Goal: Transaction & Acquisition: Purchase product/service

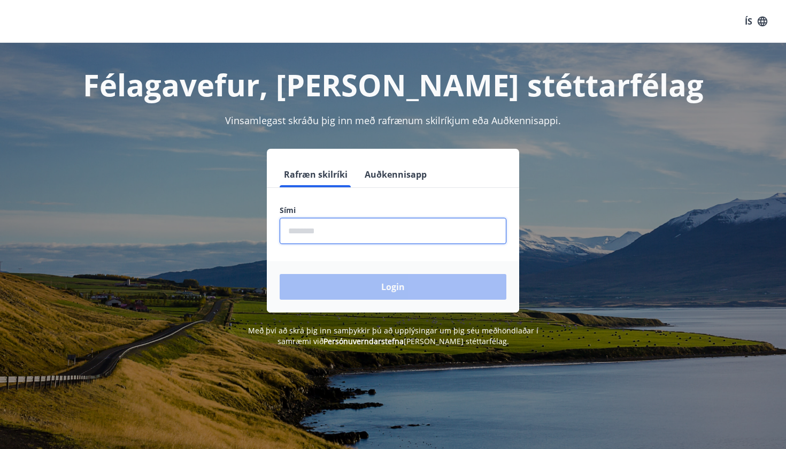
click at [405, 220] on input "phone" at bounding box center [393, 231] width 227 height 26
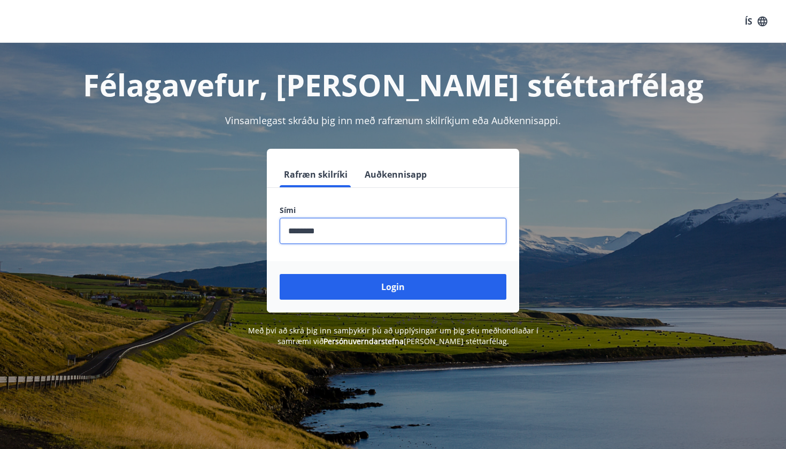
type input "********"
click at [393, 287] on button "Login" at bounding box center [393, 287] width 227 height 26
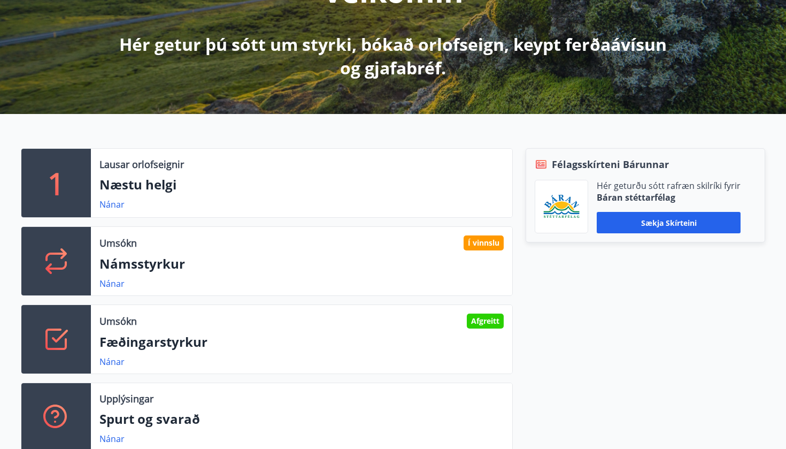
scroll to position [219, 0]
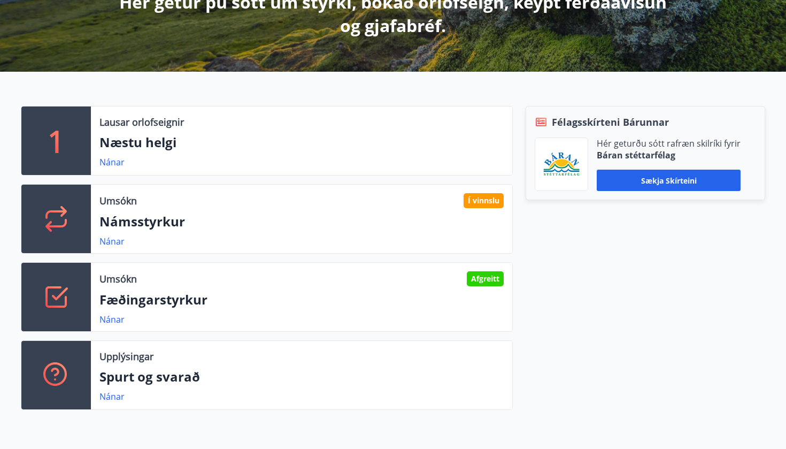
click at [166, 226] on p "Námsstyrkur" at bounding box center [301, 221] width 404 height 18
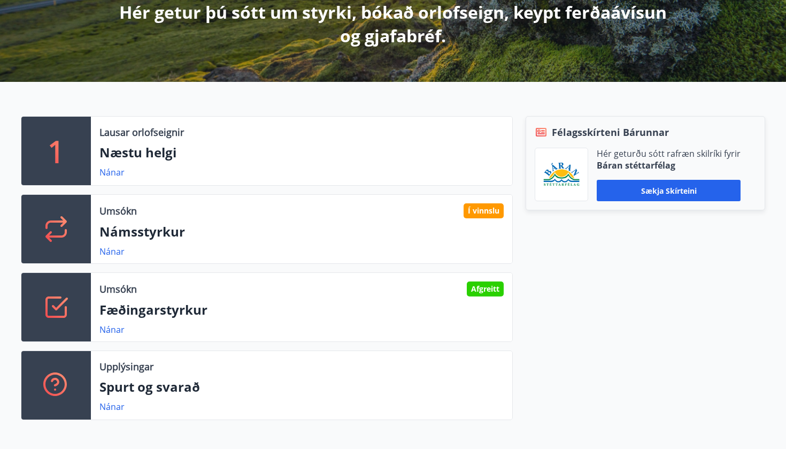
scroll to position [208, 0]
click at [117, 326] on link "Nánar" at bounding box center [111, 329] width 25 height 12
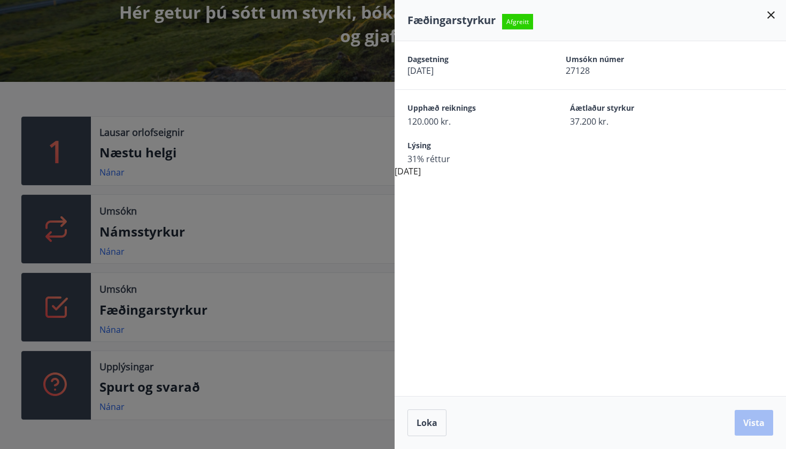
click at [207, 285] on div at bounding box center [393, 224] width 786 height 449
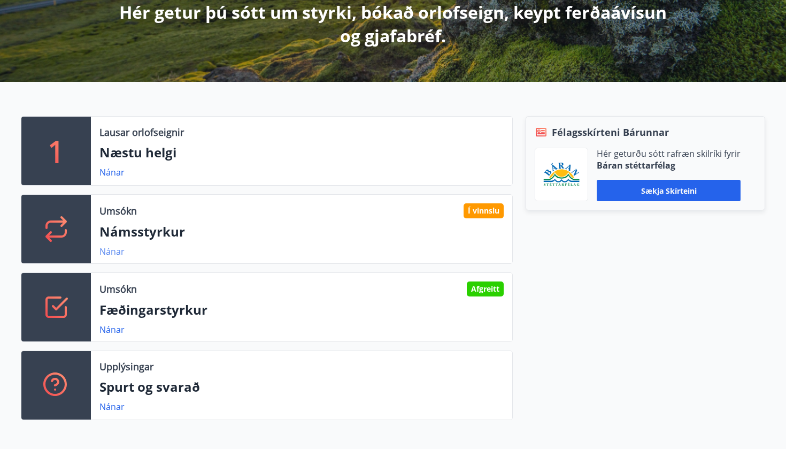
click at [120, 254] on link "Nánar" at bounding box center [111, 251] width 25 height 12
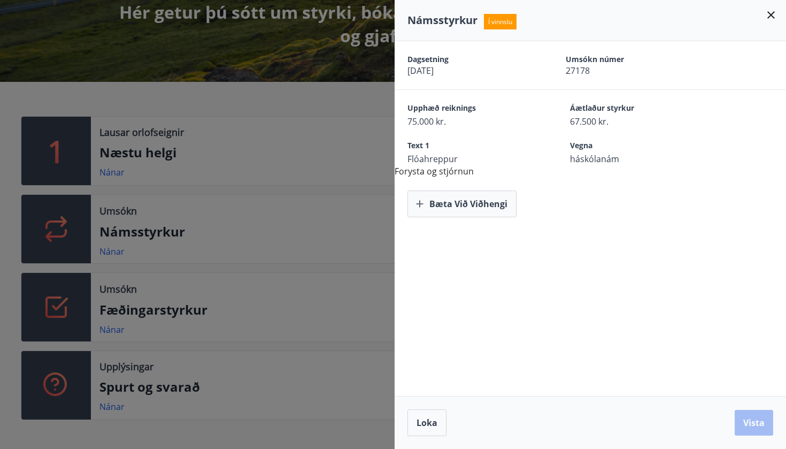
click at [235, 253] on div at bounding box center [393, 224] width 786 height 449
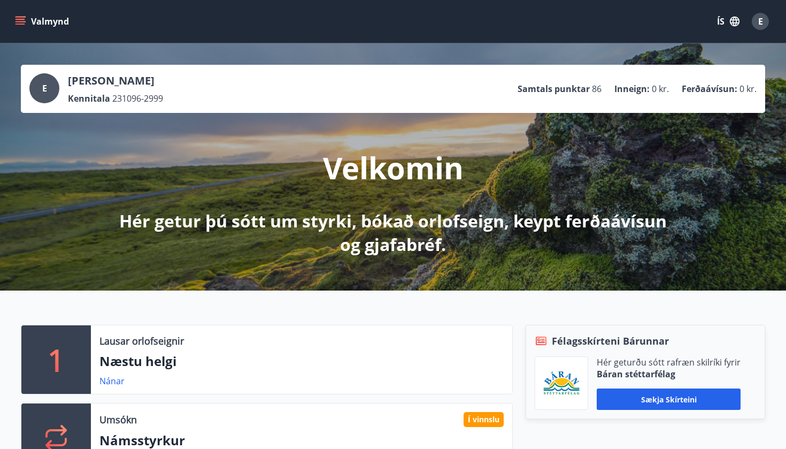
scroll to position [0, 0]
click at [16, 31] on div "Valmynd ÍS E" at bounding box center [393, 22] width 760 height 26
click at [18, 25] on icon "menu" at bounding box center [20, 21] width 11 height 11
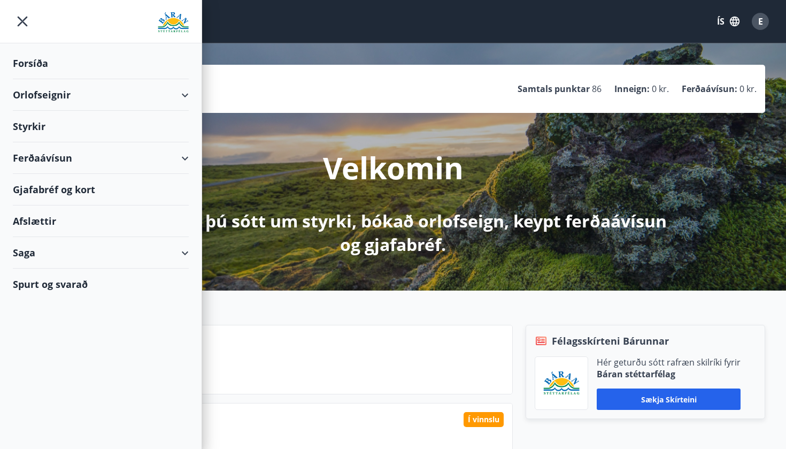
click at [111, 91] on div "Orlofseignir" at bounding box center [101, 95] width 176 height 32
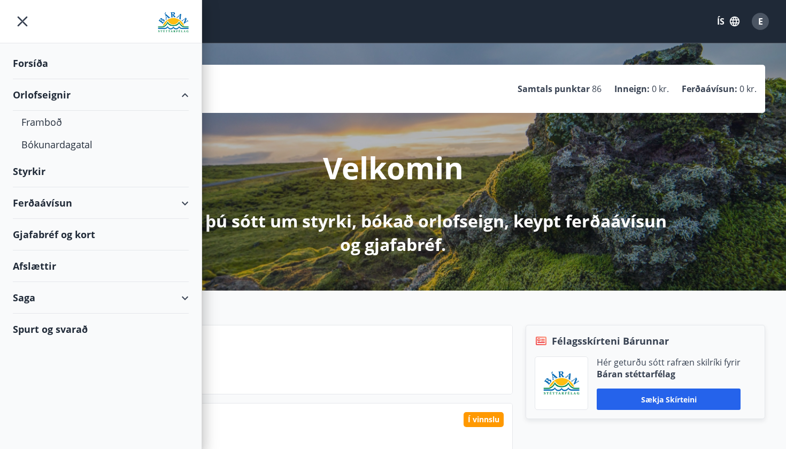
click at [87, 204] on div "Ferðaávísun" at bounding box center [101, 203] width 176 height 32
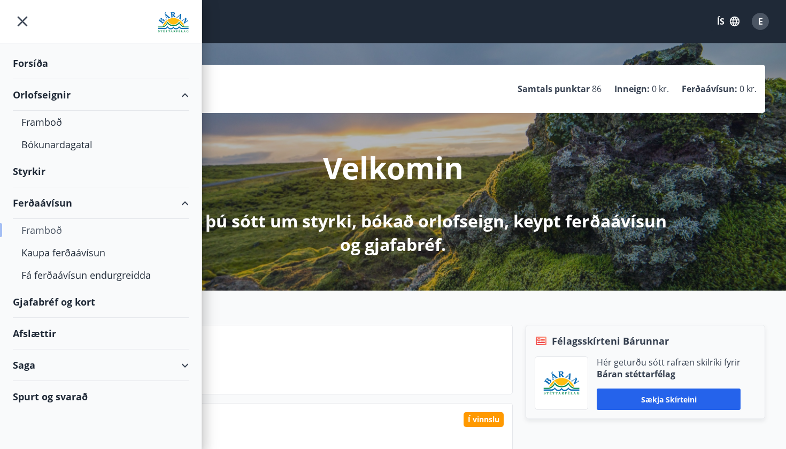
click at [58, 226] on div "Framboð" at bounding box center [100, 230] width 159 height 22
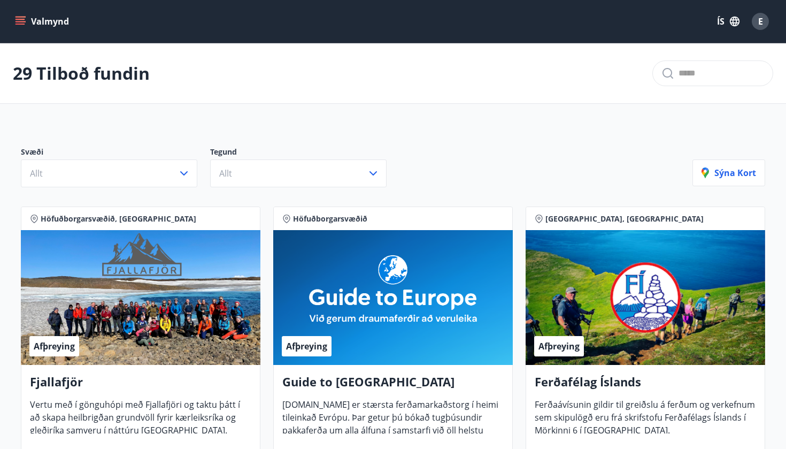
click at [14, 10] on div "Valmynd ÍS E" at bounding box center [393, 22] width 760 height 26
click at [14, 12] on button "Valmynd" at bounding box center [43, 21] width 60 height 19
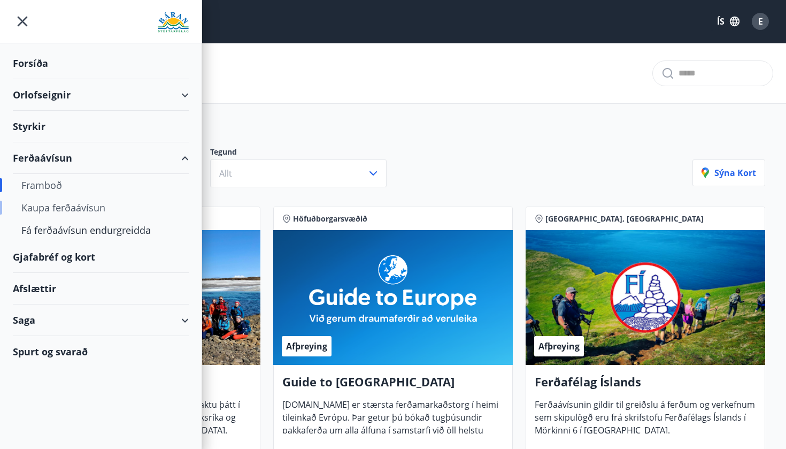
click at [97, 206] on div "Kaupa ferðaávísun" at bounding box center [100, 207] width 159 height 22
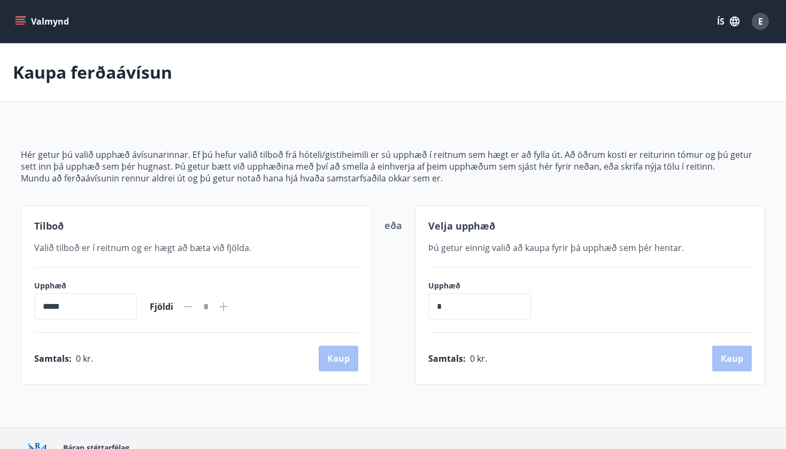
click at [27, 4] on div "Valmynd ÍS E" at bounding box center [393, 21] width 786 height 43
click at [23, 24] on icon "menu" at bounding box center [21, 24] width 10 height 1
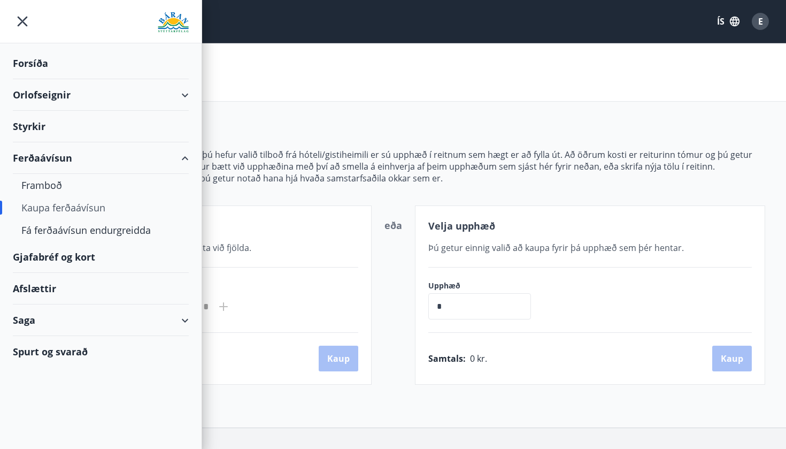
click at [149, 289] on div "Afslættir" at bounding box center [101, 289] width 176 height 32
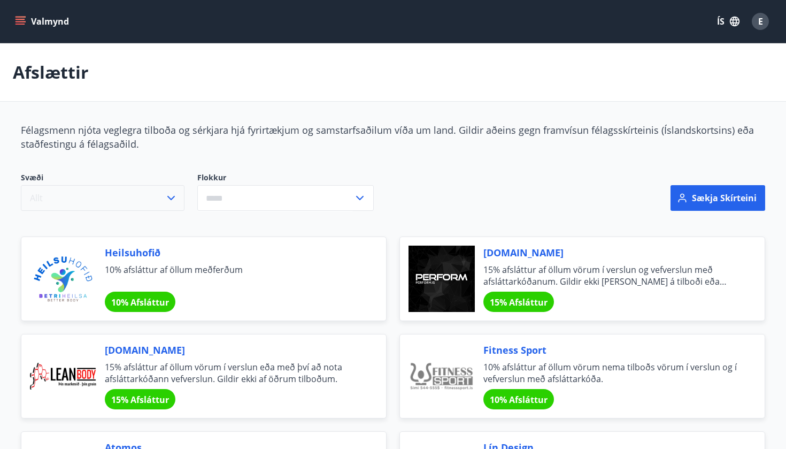
click at [172, 191] on icon "button" at bounding box center [171, 197] width 13 height 13
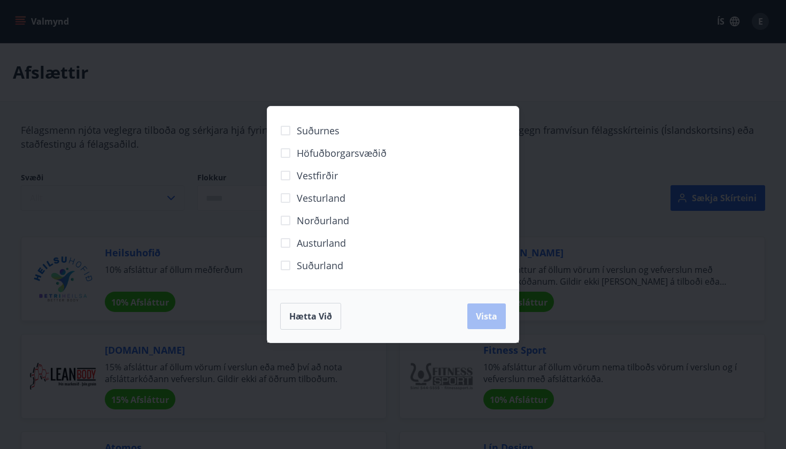
click at [172, 191] on div "Suðurnes Höfuðborgarsvæðið Vestfirðir Vesturland Norðurland Austurland Suðurlan…" at bounding box center [393, 224] width 786 height 449
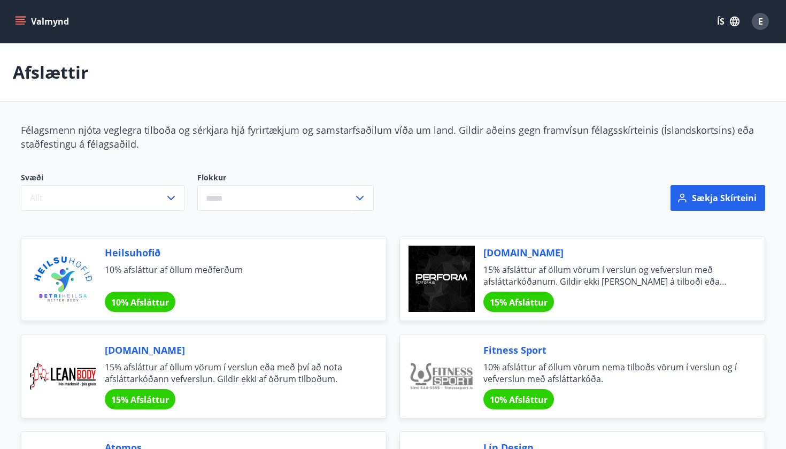
click at [40, 21] on button "Valmynd" at bounding box center [43, 21] width 60 height 19
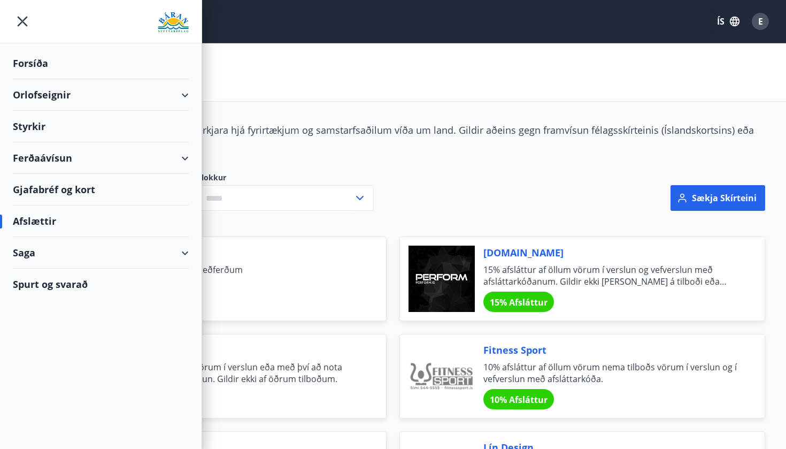
click at [73, 90] on div "Orlofseignir" at bounding box center [101, 95] width 176 height 32
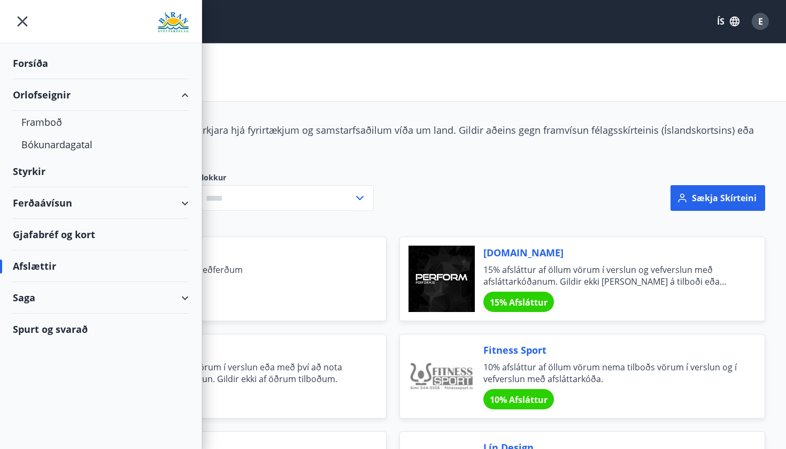
click at [49, 231] on div "Gjafabréf og kort" at bounding box center [101, 235] width 176 height 32
click at [176, 291] on div "Saga" at bounding box center [101, 298] width 176 height 32
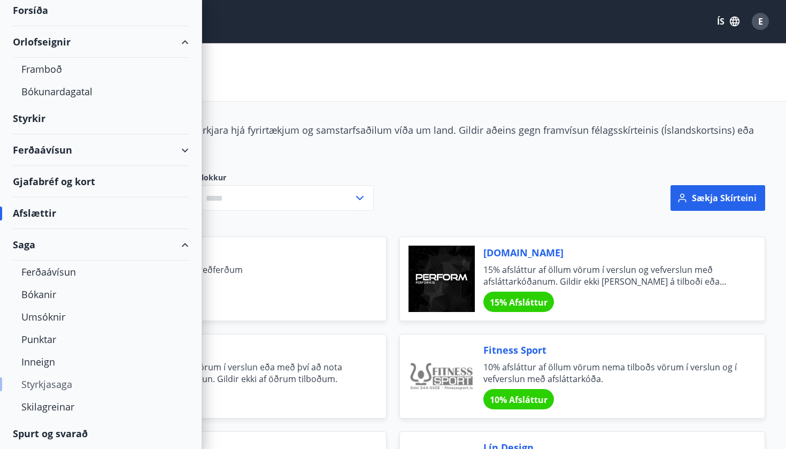
scroll to position [53, 0]
click at [54, 406] on div "Skilagreinar" at bounding box center [100, 406] width 159 height 22
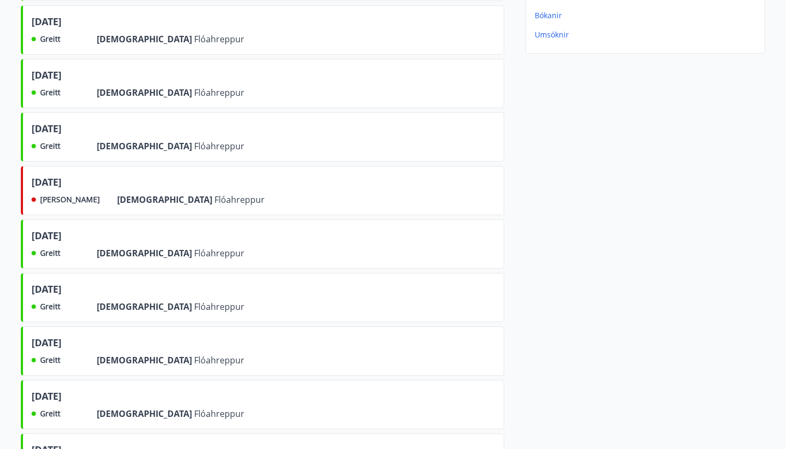
scroll to position [278, 0]
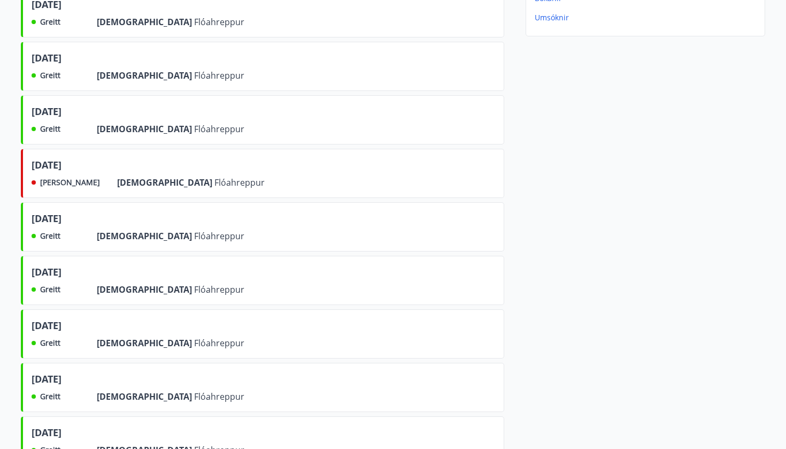
click at [219, 215] on div "nóvember 2024 Greitt Frá Flóahreppur" at bounding box center [262, 226] width 483 height 49
click at [68, 230] on div "Greitt" at bounding box center [56, 235] width 48 height 13
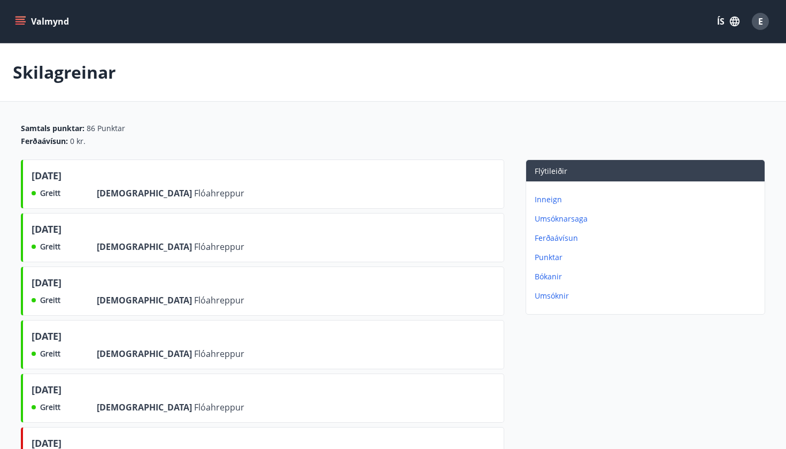
scroll to position [0, 0]
click at [552, 203] on p "Inneign" at bounding box center [648, 199] width 226 height 11
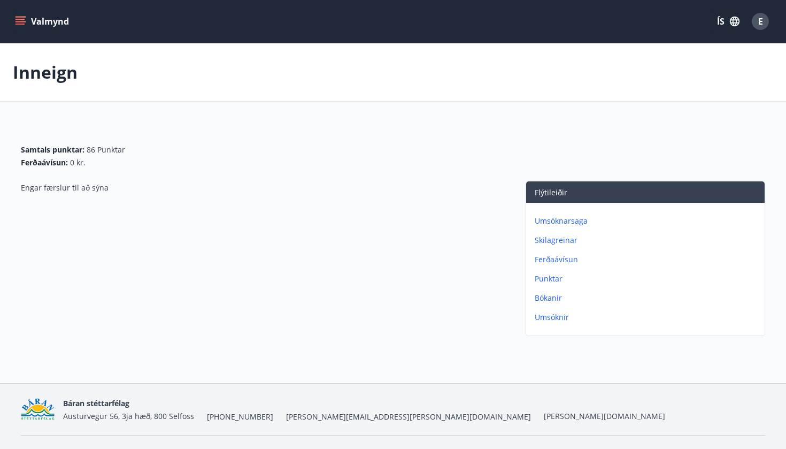
click at [563, 236] on p "Skilagreinar" at bounding box center [648, 240] width 226 height 11
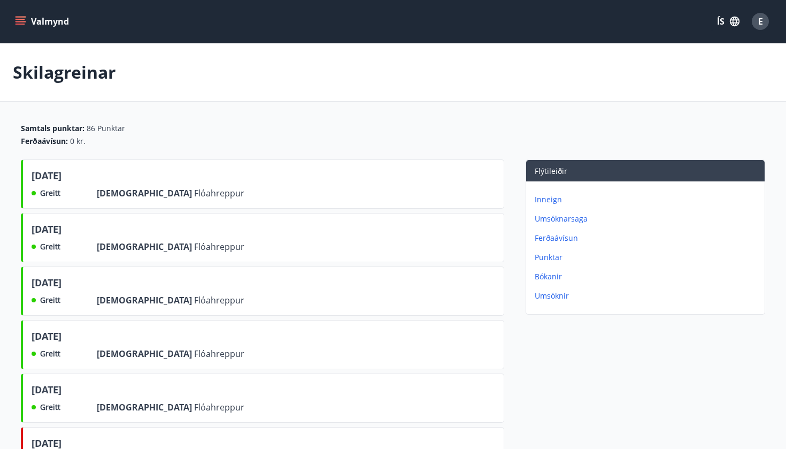
click at [564, 233] on p "Ferðaávísun" at bounding box center [648, 238] width 226 height 11
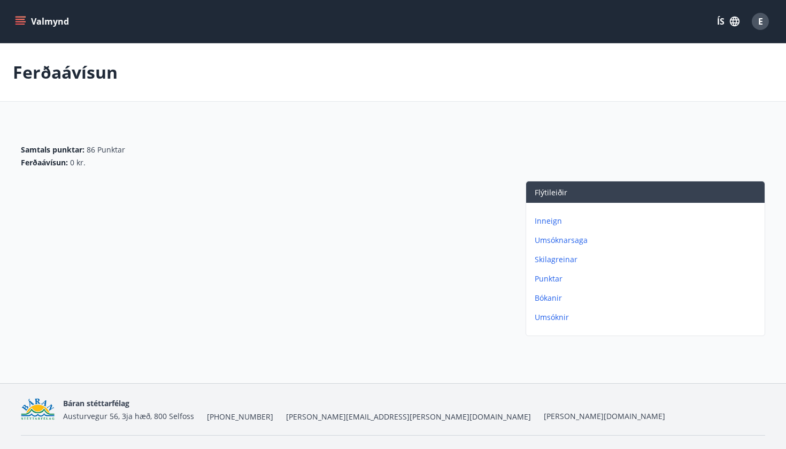
click at [37, 19] on button "Valmynd" at bounding box center [43, 21] width 60 height 19
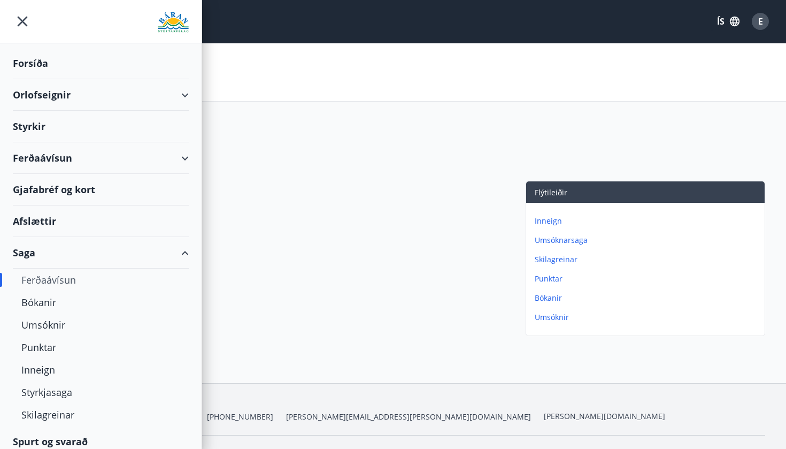
click at [73, 189] on div "Gjafabréf og kort" at bounding box center [101, 190] width 176 height 32
click at [390, 204] on div at bounding box center [262, 260] width 483 height 159
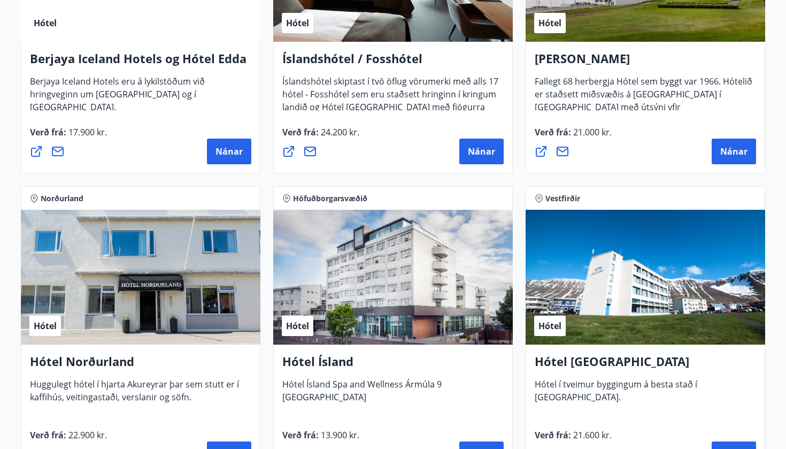
scroll to position [995, 0]
